Goal: Task Accomplishment & Management: Manage account settings

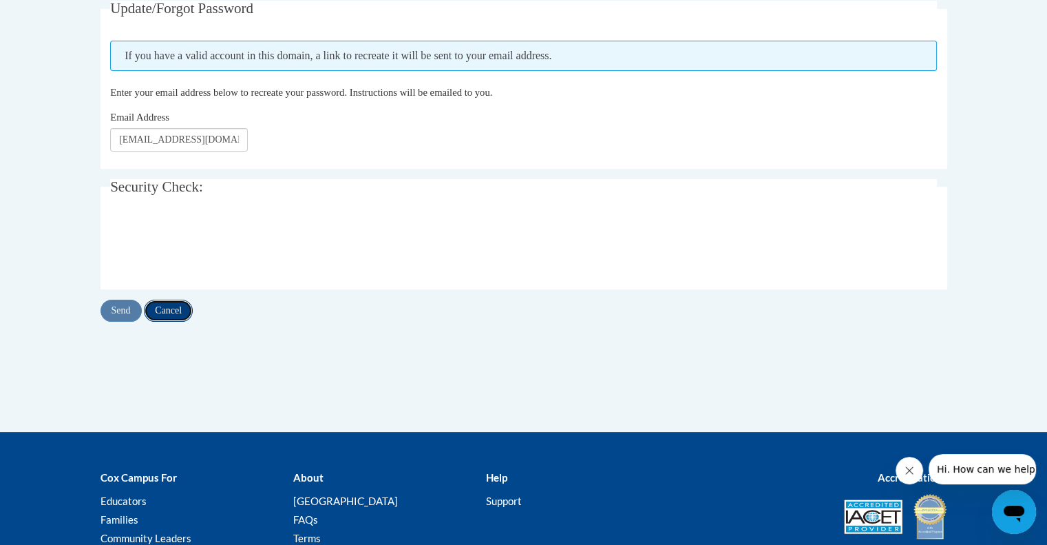
click at [193, 305] on input "Cancel" at bounding box center [168, 310] width 49 height 22
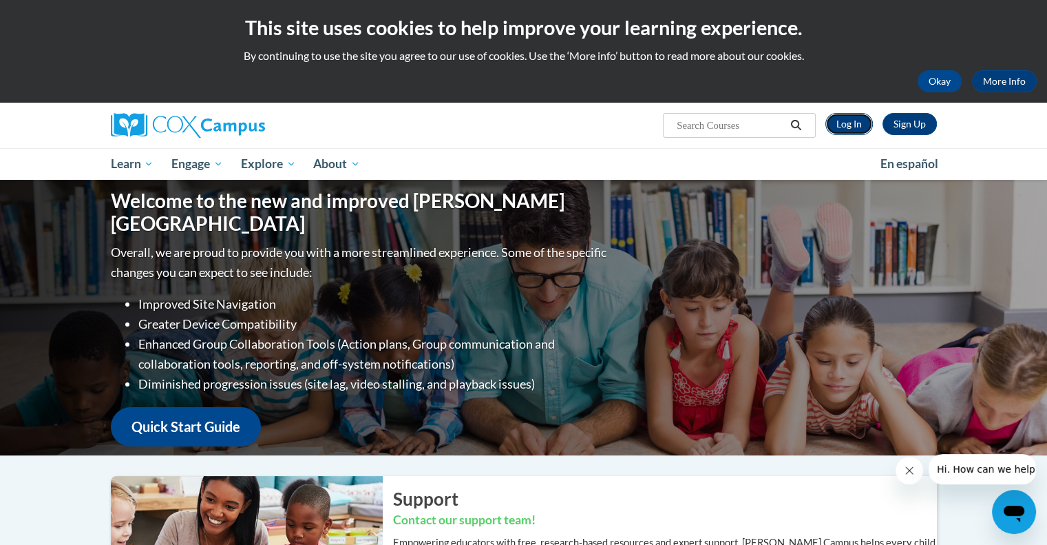
click at [845, 123] on link "Log In" at bounding box center [849, 124] width 48 height 22
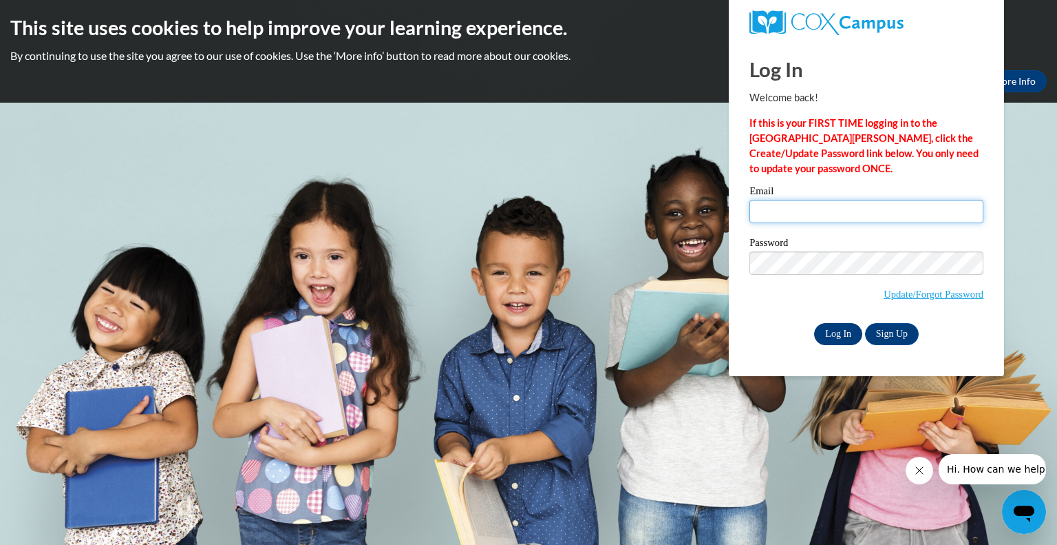
type input "kausse@kusd.edu"
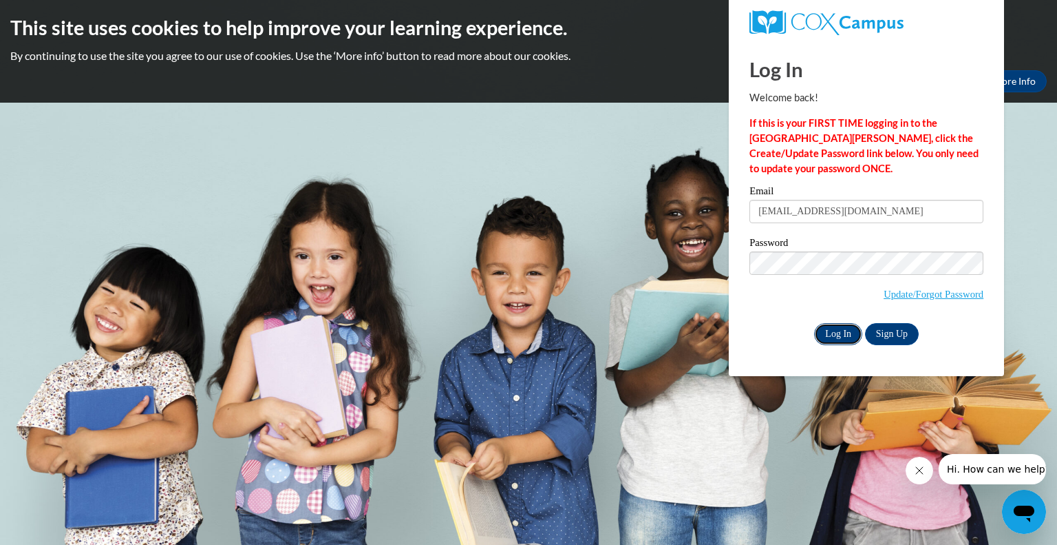
click at [835, 334] on input "Log In" at bounding box center [838, 334] width 48 height 22
